Goal: Check status

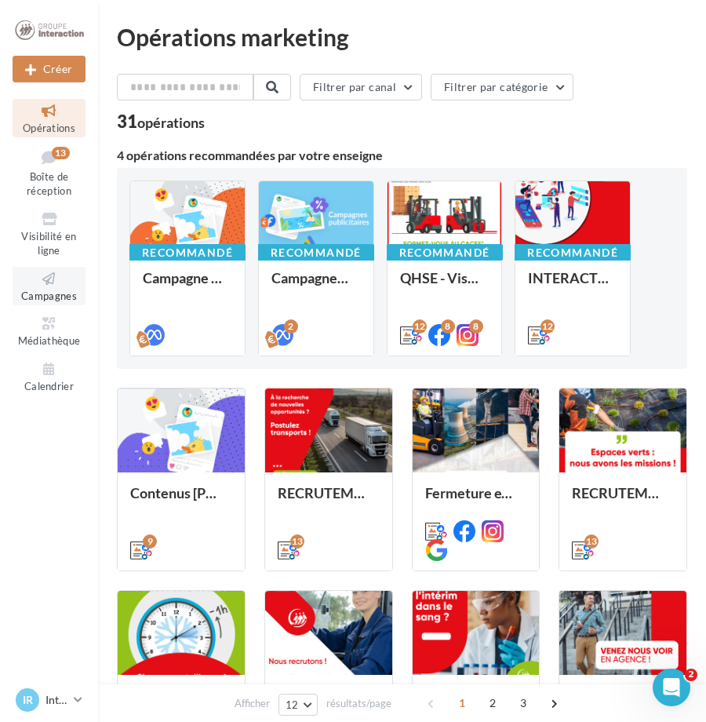
click at [47, 290] on span "Campagnes" at bounding box center [49, 296] width 56 height 13
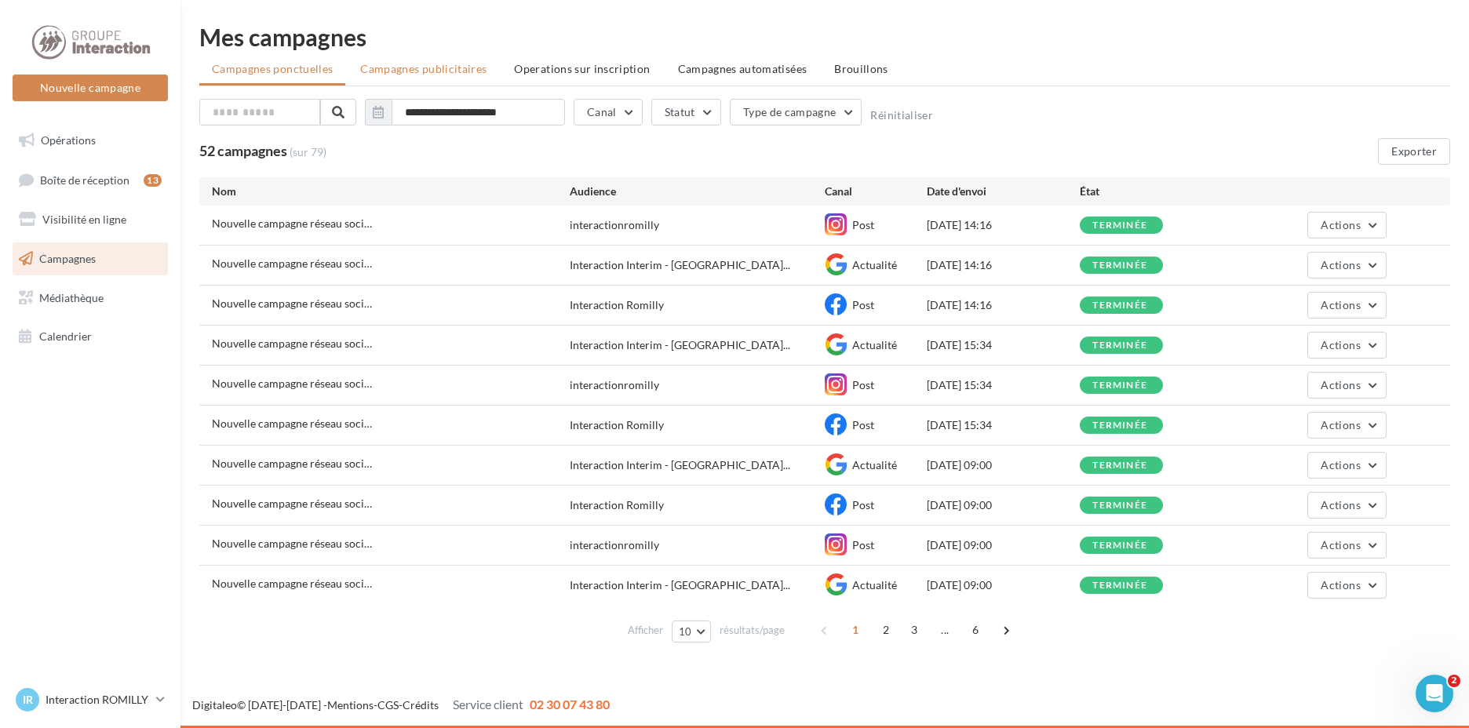
click at [417, 65] on span "Campagnes publicitaires" at bounding box center [423, 68] width 126 height 13
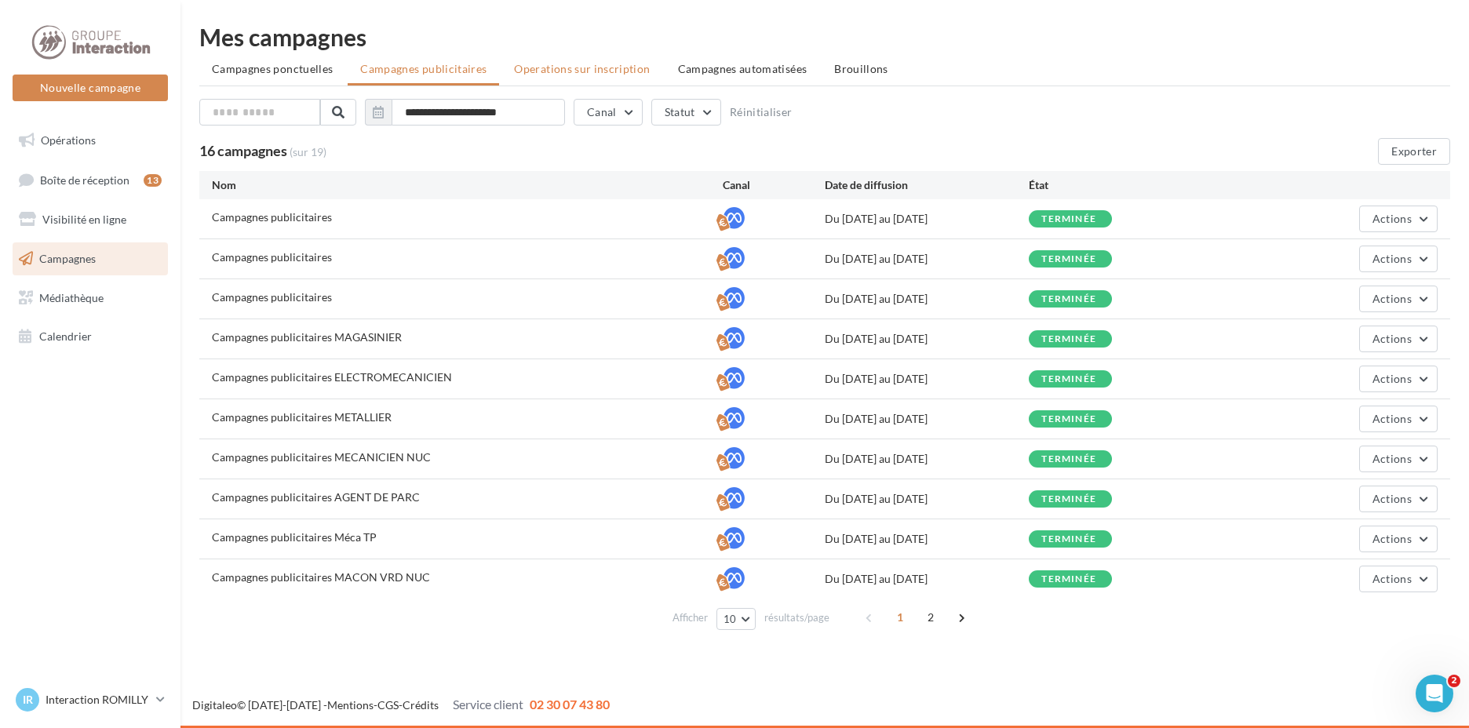
click at [592, 72] on span "Operations sur inscription" at bounding box center [582, 68] width 136 height 13
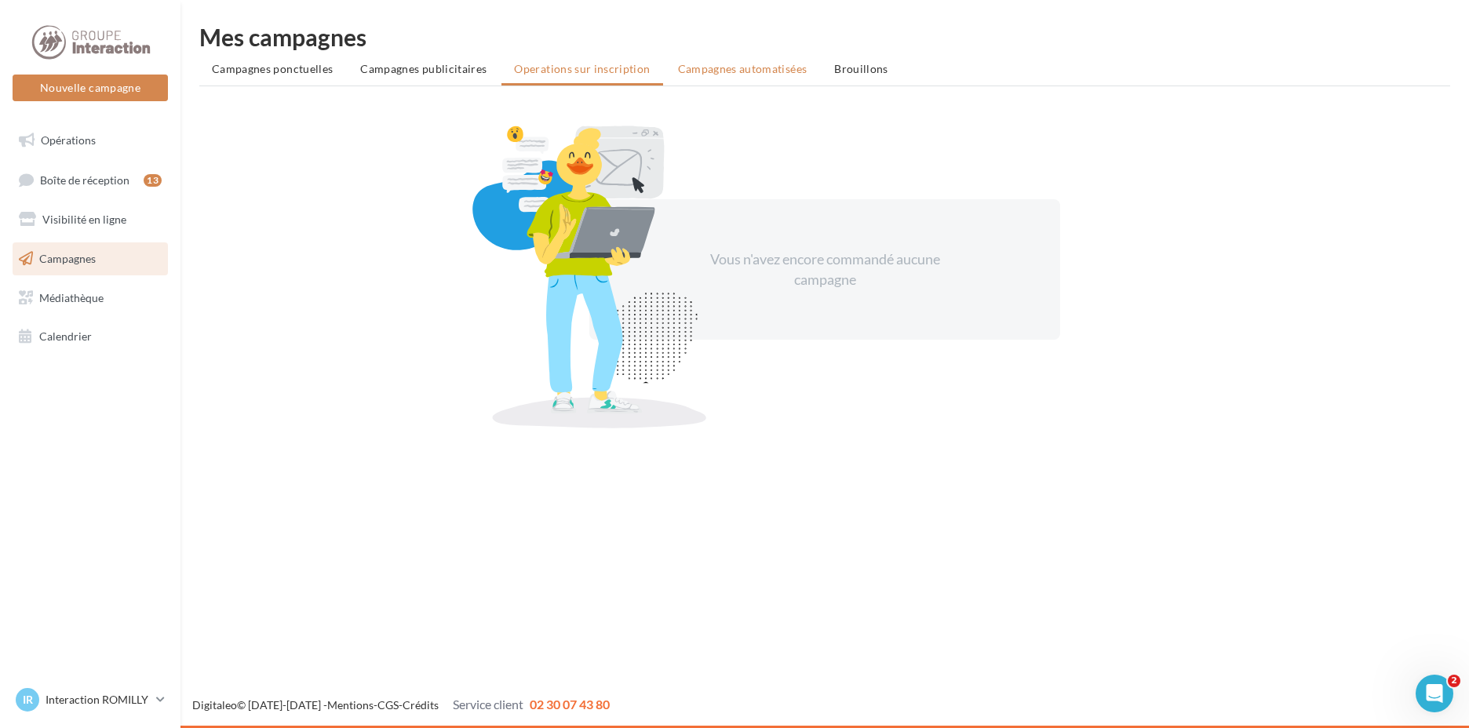
click at [691, 72] on span "Campagnes automatisées" at bounding box center [742, 68] width 129 height 13
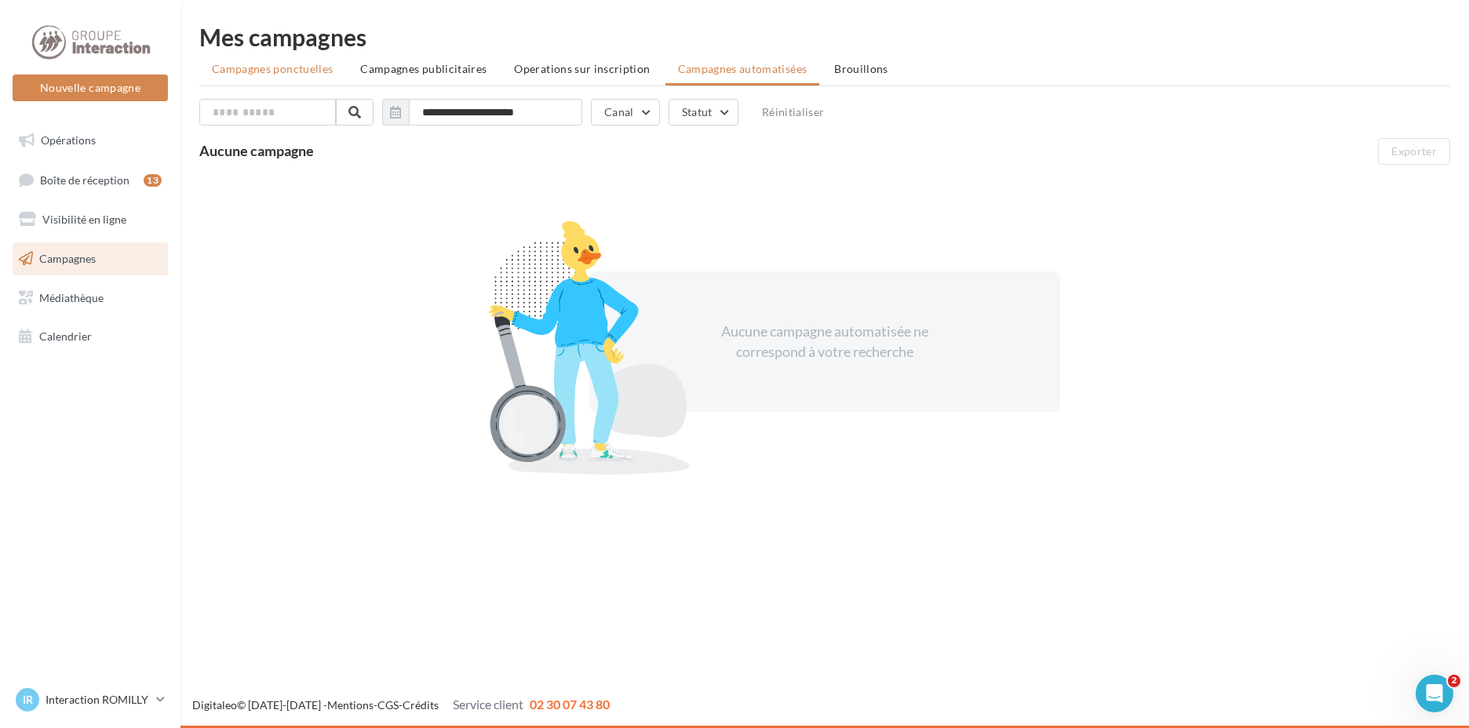
click at [322, 68] on span "Campagnes ponctuelles" at bounding box center [272, 68] width 121 height 13
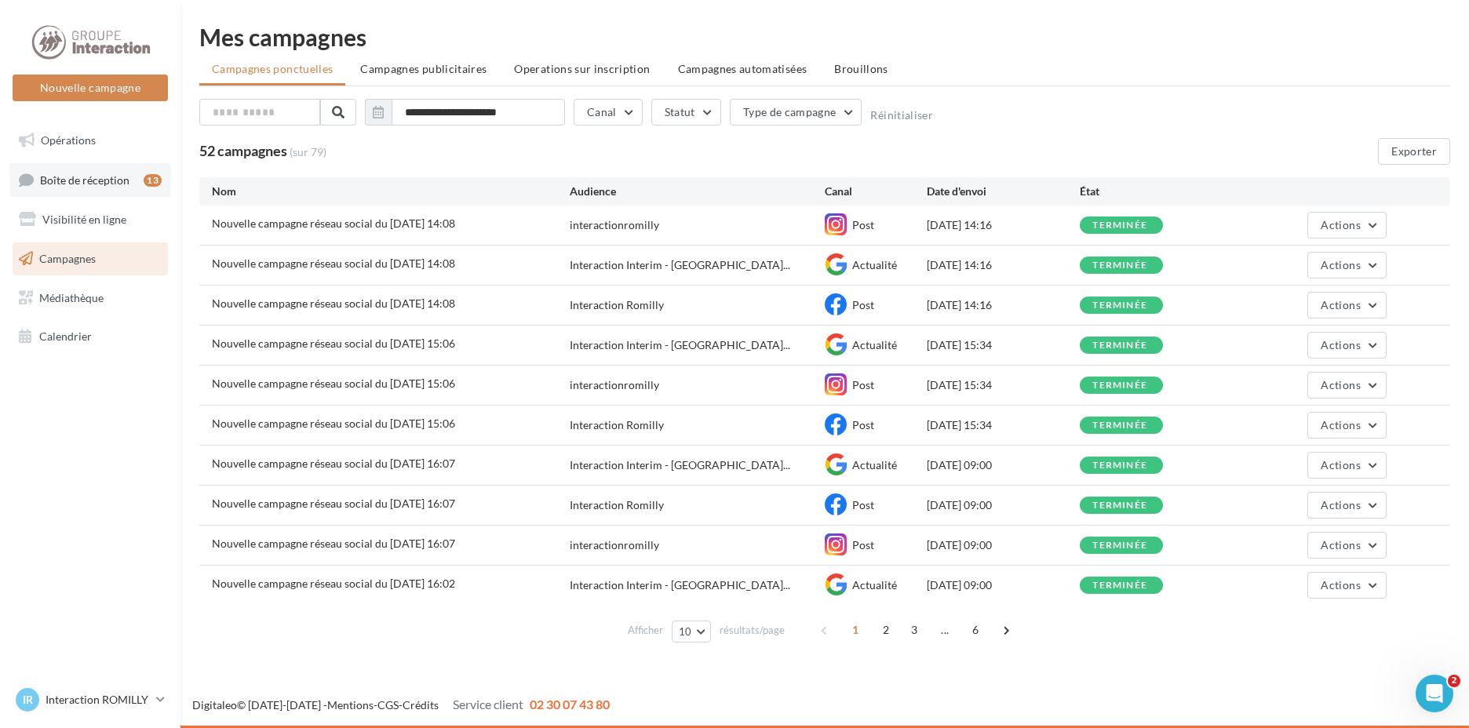
click at [88, 180] on span "Boîte de réception" at bounding box center [84, 179] width 89 height 13
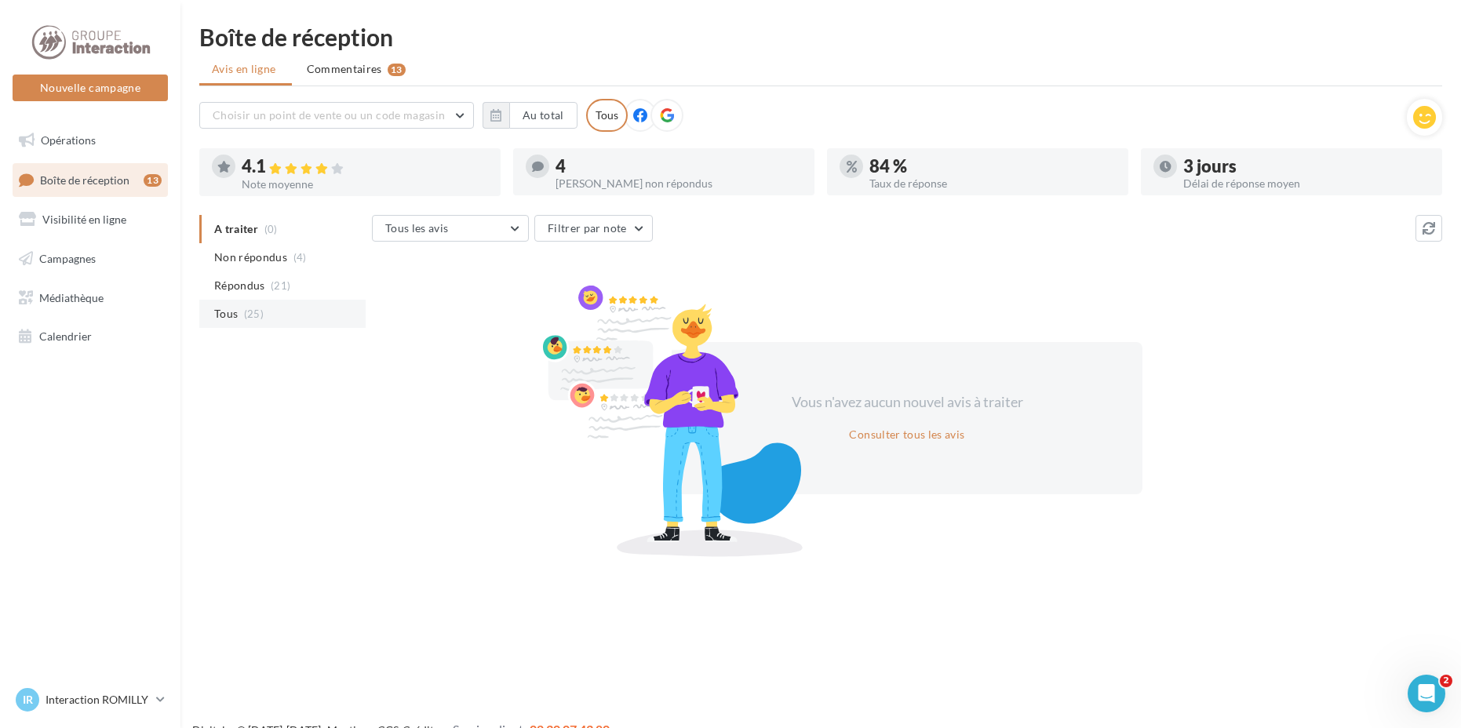
click at [273, 308] on li "Tous (25)" at bounding box center [282, 314] width 166 height 28
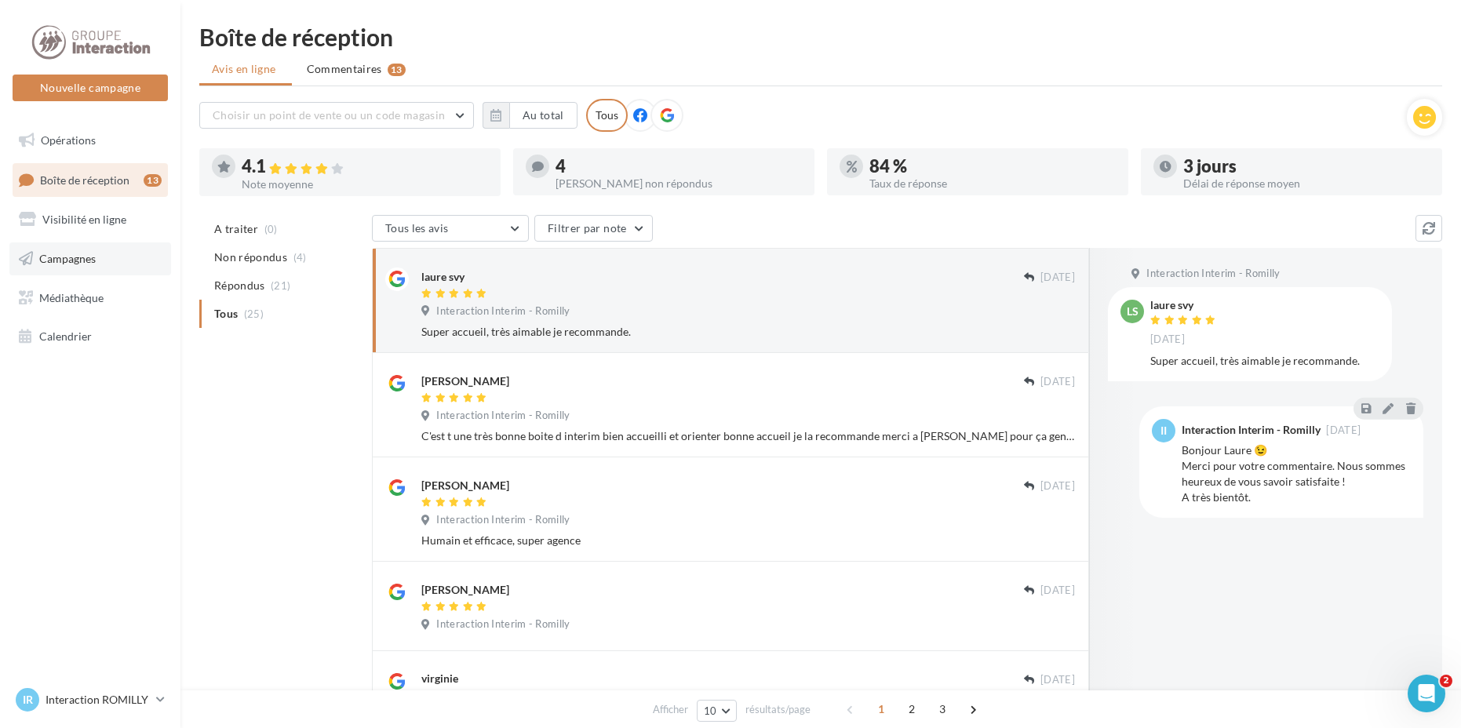
click at [86, 255] on span "Campagnes" at bounding box center [67, 258] width 56 height 13
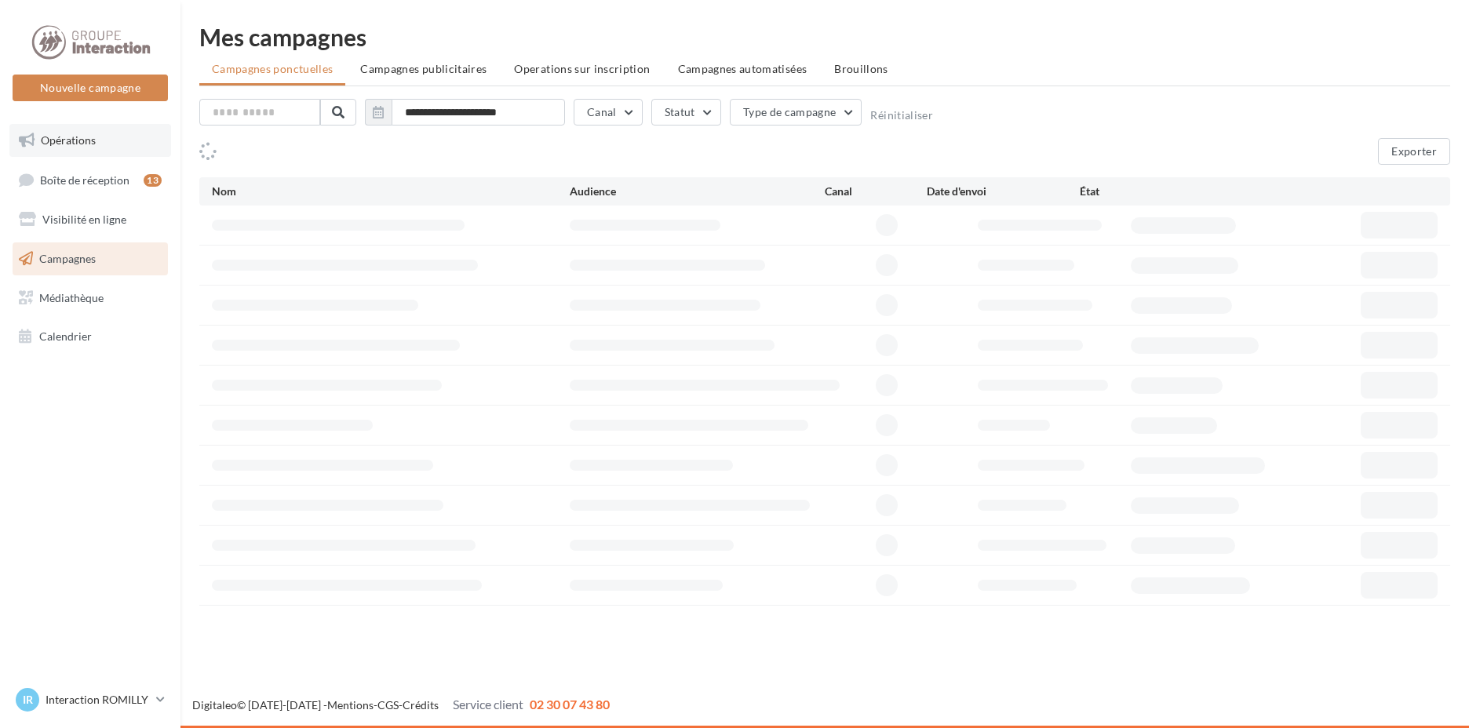
click at [100, 140] on link "Opérations" at bounding box center [90, 140] width 162 height 33
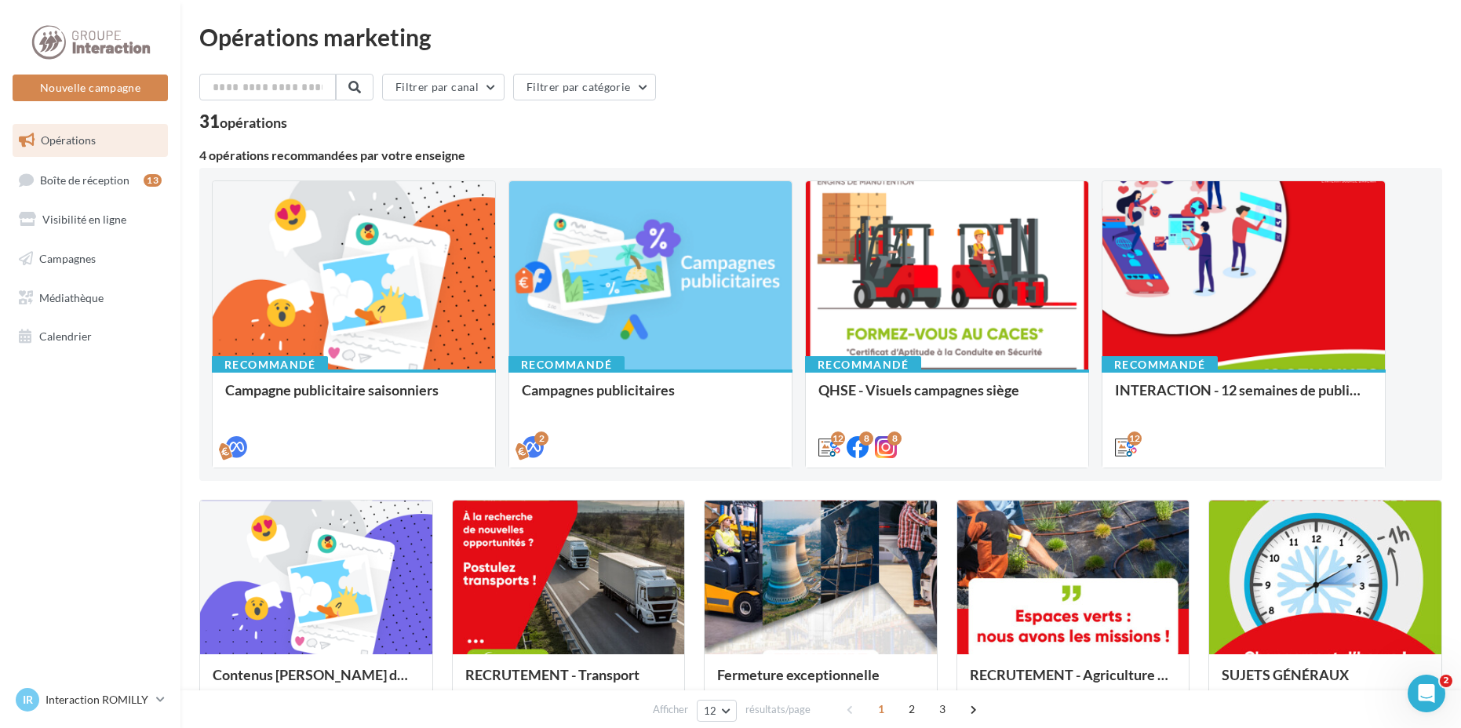
click at [90, 256] on span "Campagnes" at bounding box center [67, 258] width 56 height 13
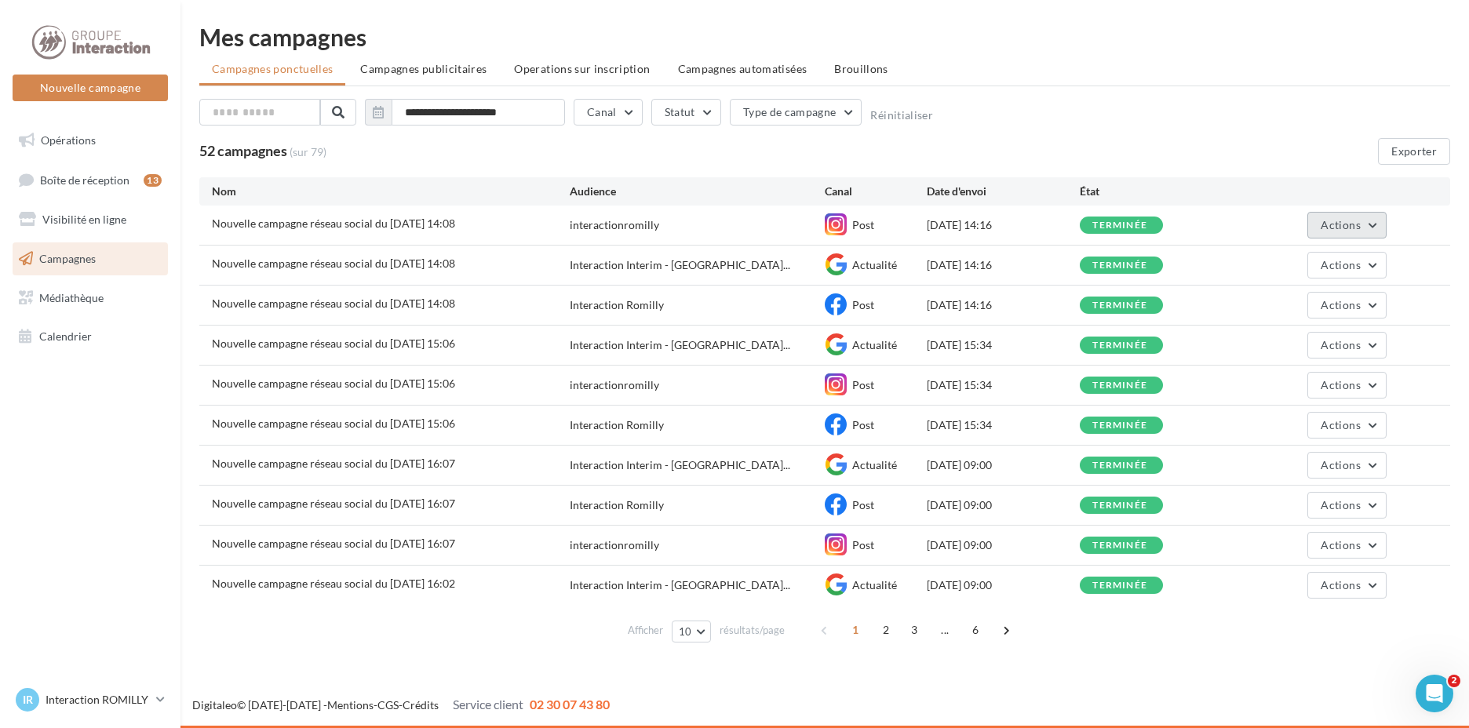
click at [1350, 219] on span "Actions" at bounding box center [1340, 224] width 39 height 13
click at [1348, 219] on span "Actions" at bounding box center [1340, 224] width 39 height 13
click at [935, 626] on span "..." at bounding box center [944, 630] width 25 height 25
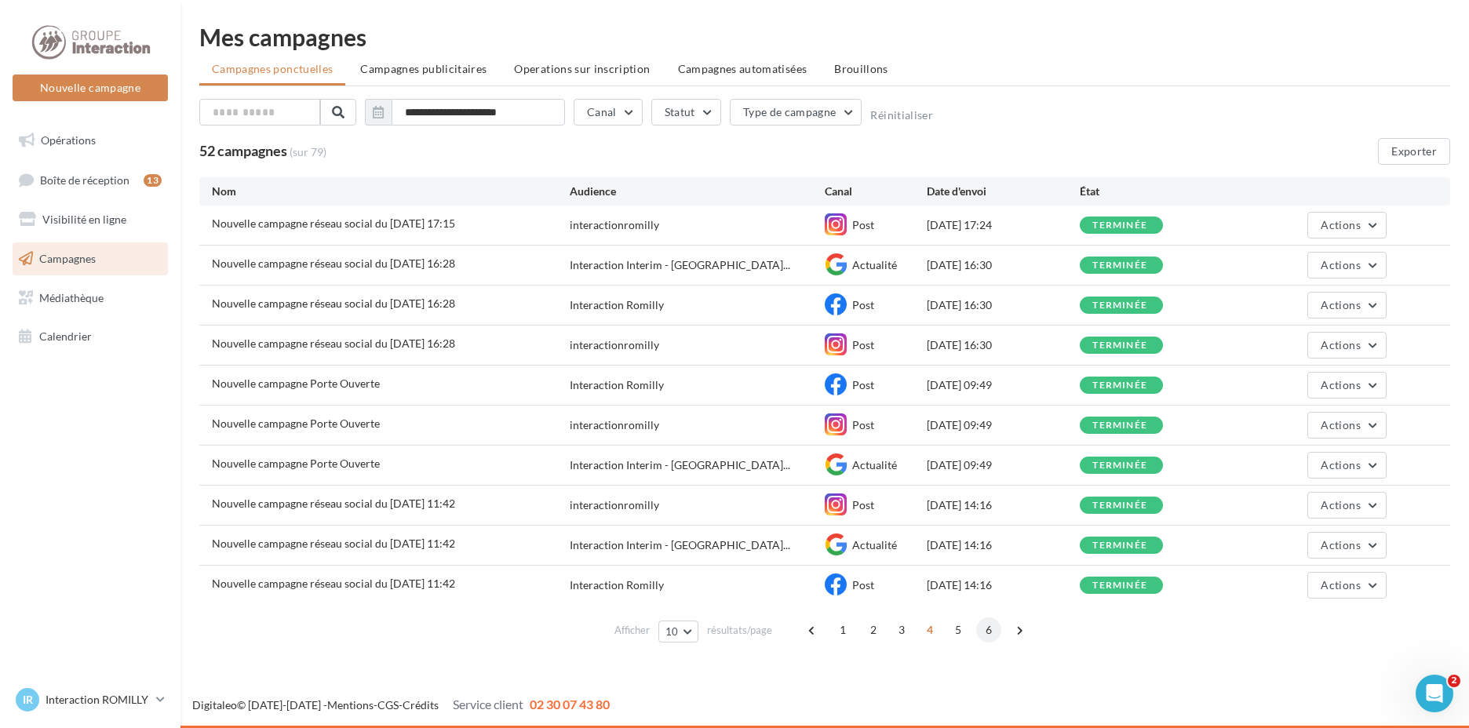
click at [988, 628] on span "6" at bounding box center [988, 630] width 25 height 25
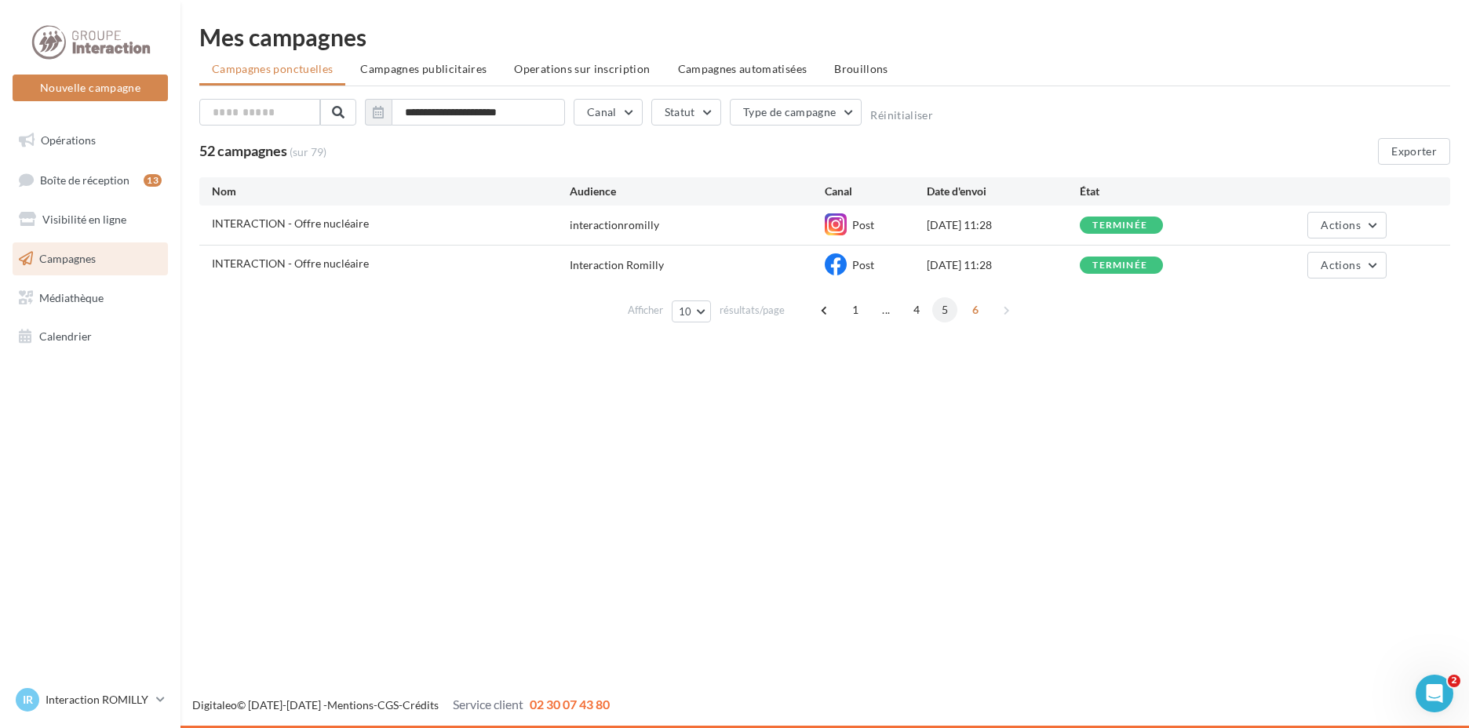
click at [946, 315] on span "5" at bounding box center [944, 309] width 25 height 25
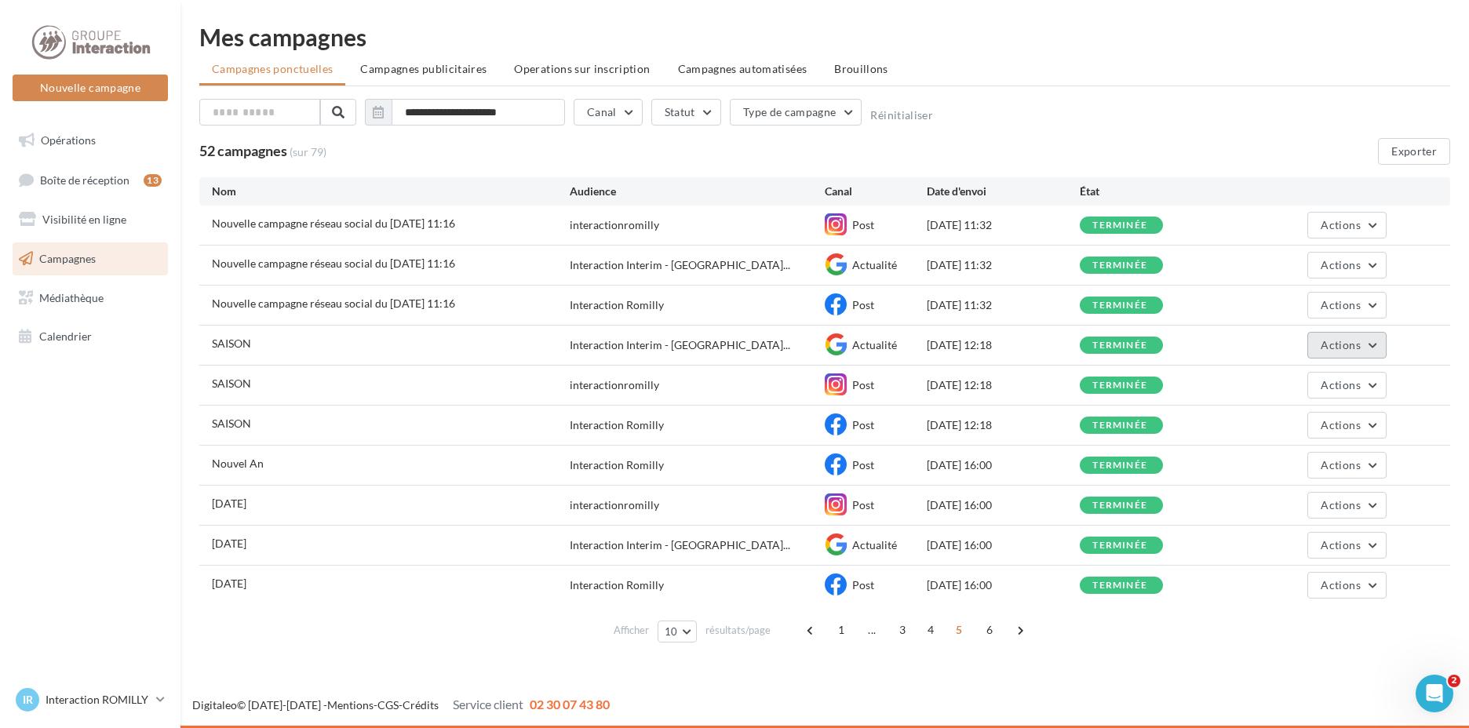
click at [1327, 344] on span "Actions" at bounding box center [1340, 344] width 39 height 13
click at [1305, 380] on button "Voir les résultats" at bounding box center [1308, 382] width 157 height 41
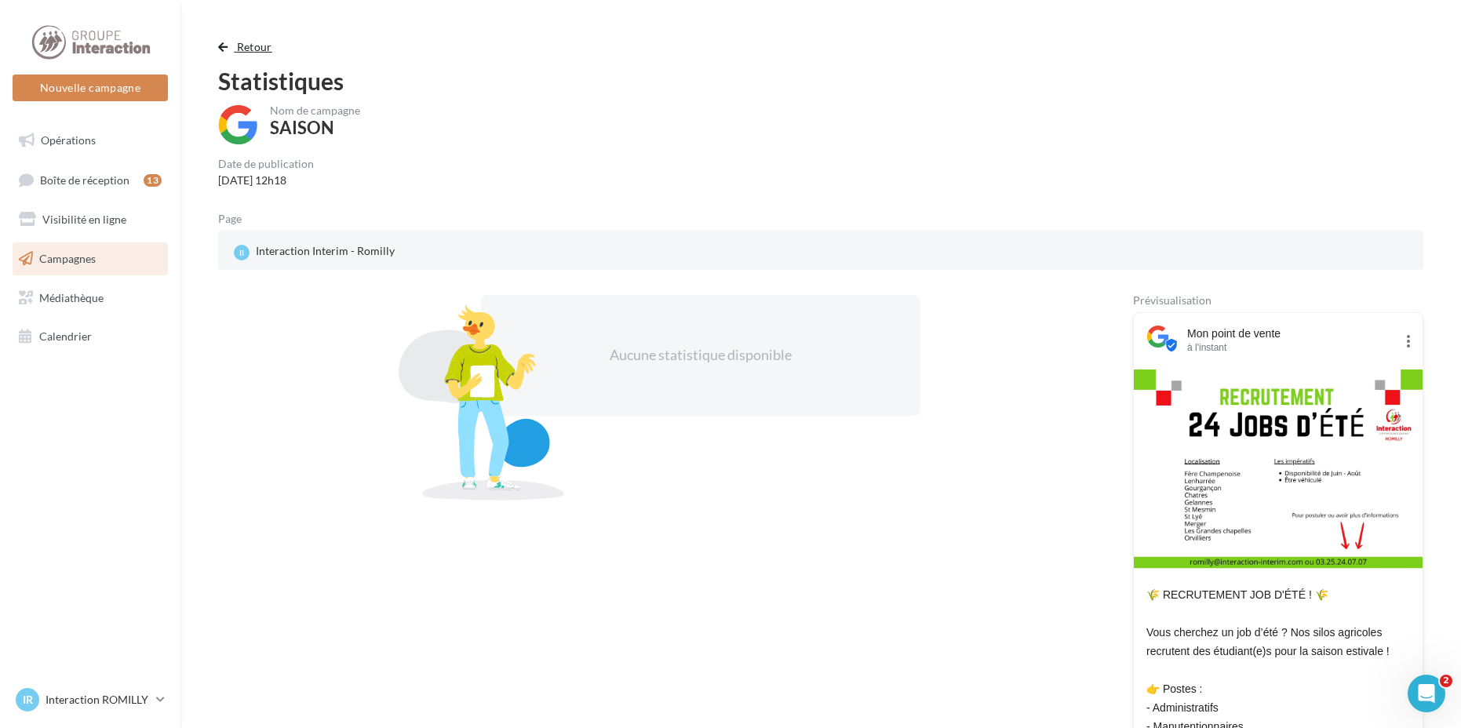
click at [223, 51] on span "button" at bounding box center [222, 47] width 9 height 11
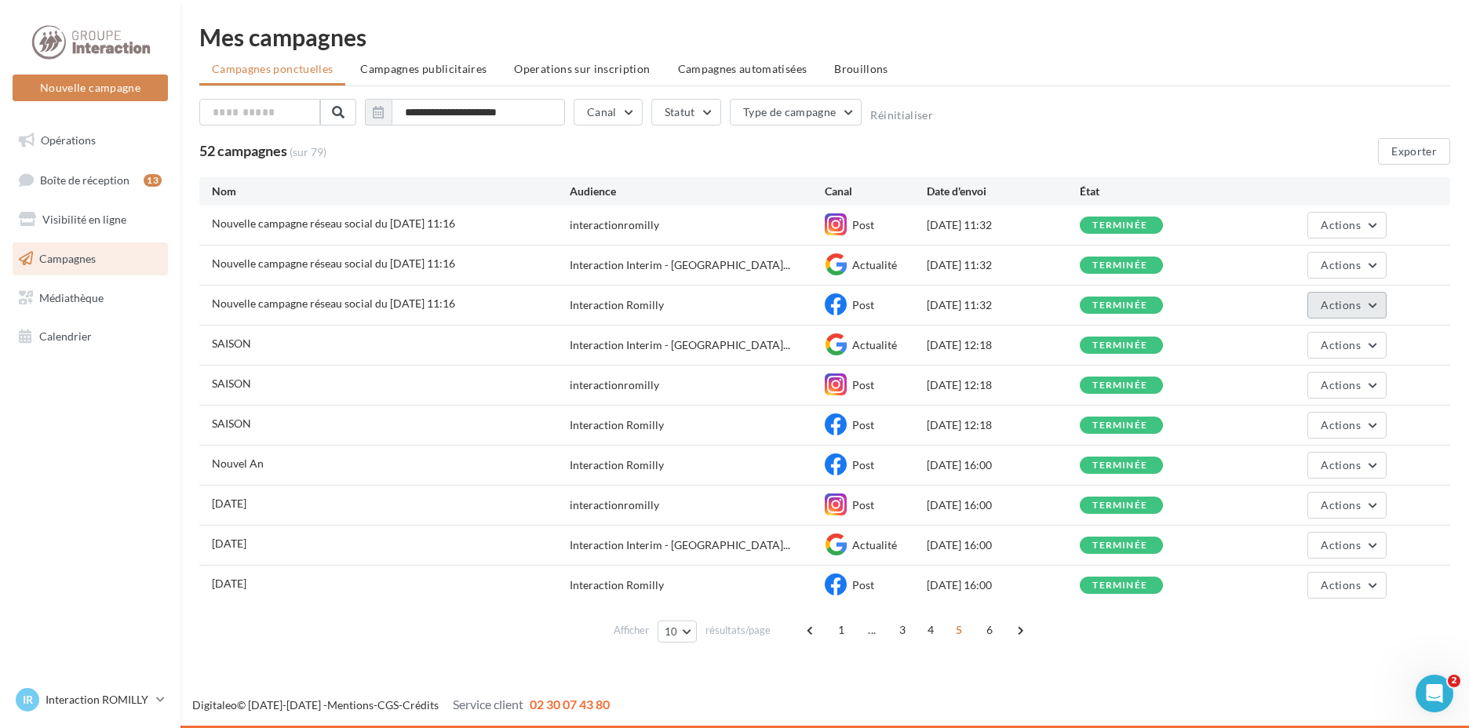
click at [1322, 307] on span "Actions" at bounding box center [1340, 304] width 39 height 13
click at [1321, 337] on button "Voir les résultats" at bounding box center [1308, 342] width 157 height 41
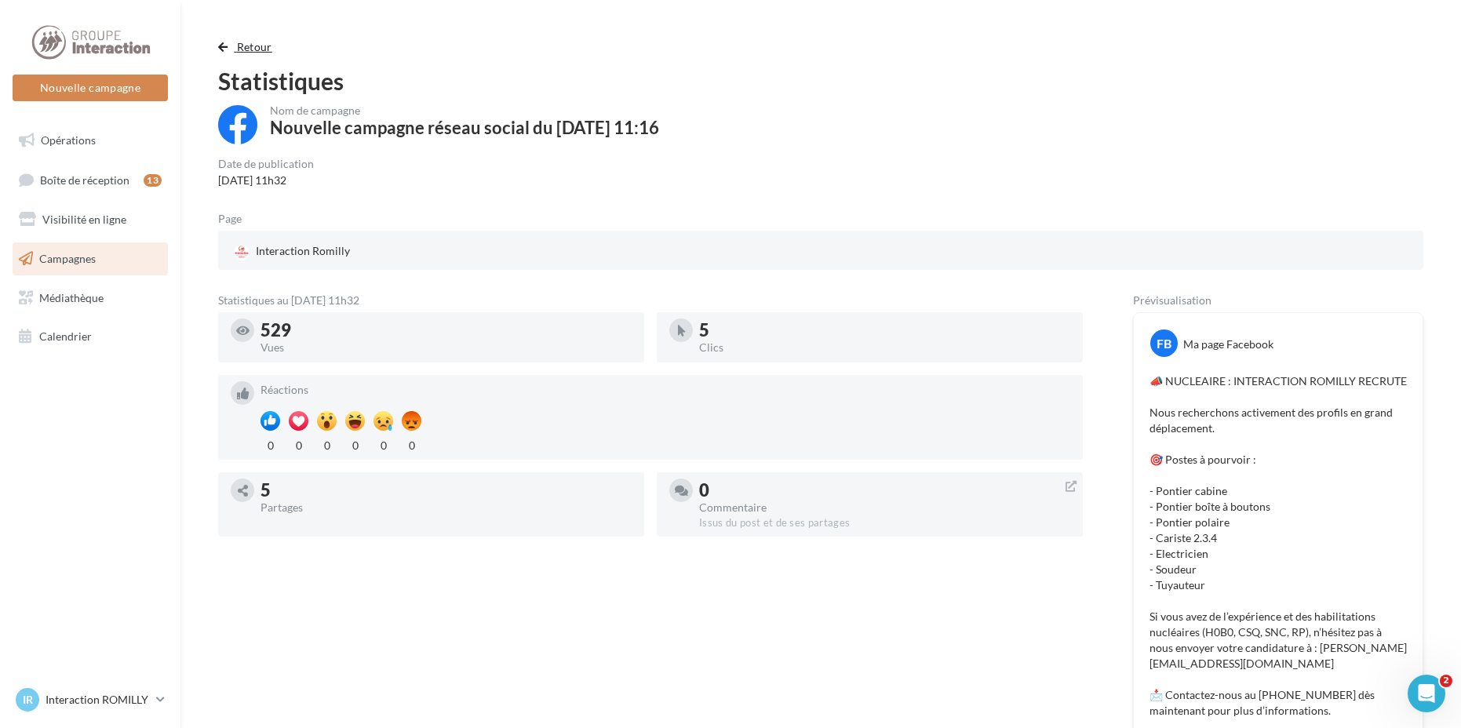
click at [243, 50] on span "Retour" at bounding box center [254, 46] width 35 height 13
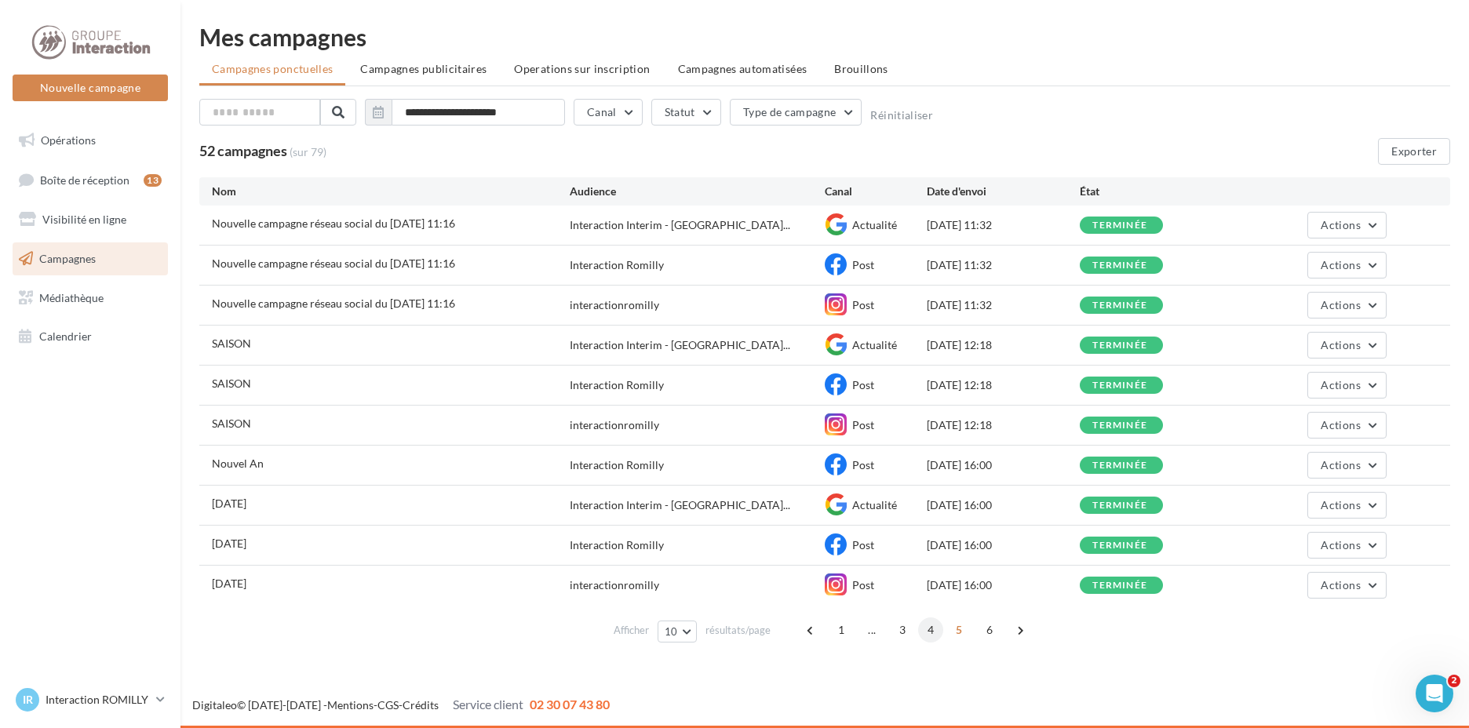
click at [933, 632] on span "4" at bounding box center [930, 630] width 25 height 25
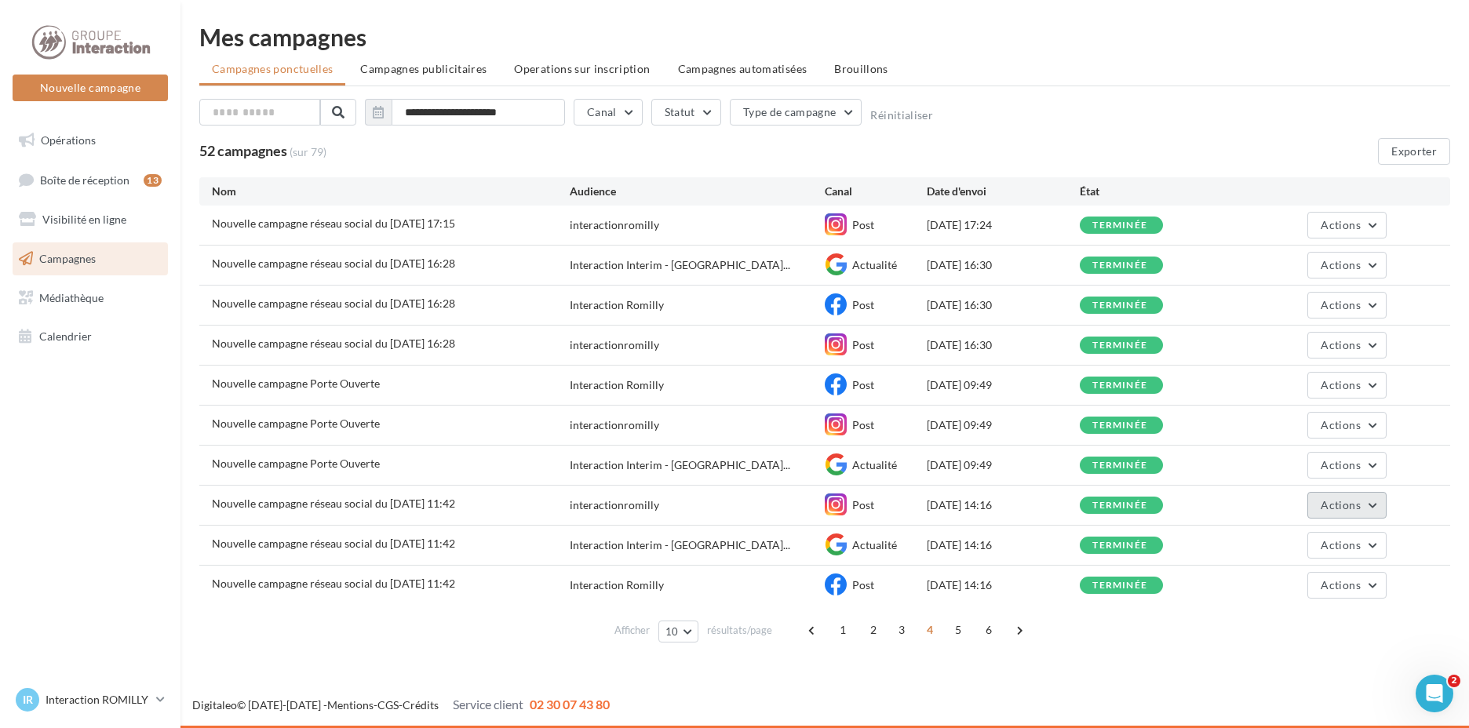
click at [1343, 505] on span "Actions" at bounding box center [1340, 504] width 39 height 13
click at [1329, 540] on button "Voir les résultats" at bounding box center [1308, 542] width 157 height 41
